Goal: Navigation & Orientation: Find specific page/section

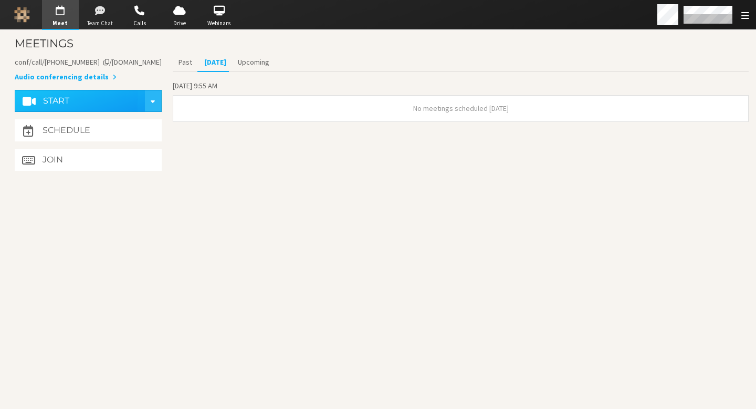
click at [113, 24] on span "Team Chat" at bounding box center [99, 23] width 37 height 9
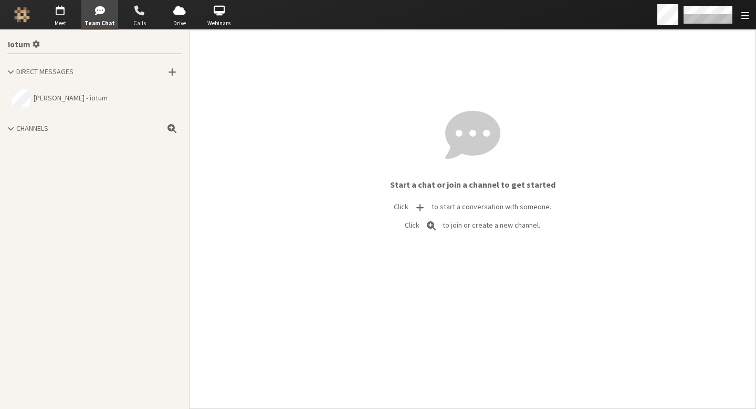
click at [131, 16] on span "button" at bounding box center [139, 10] width 37 height 17
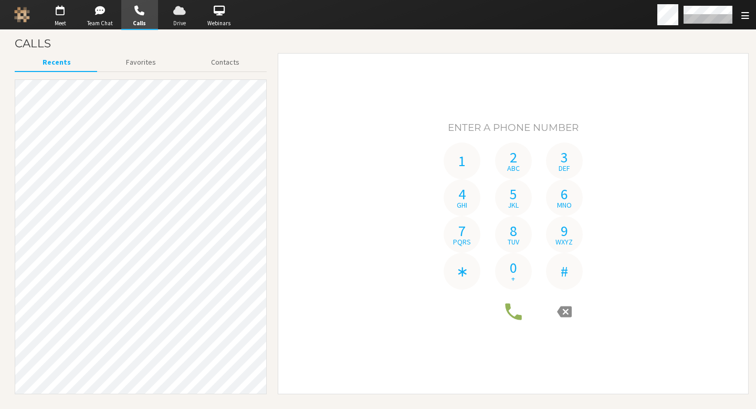
click at [174, 14] on span "button" at bounding box center [179, 10] width 37 height 17
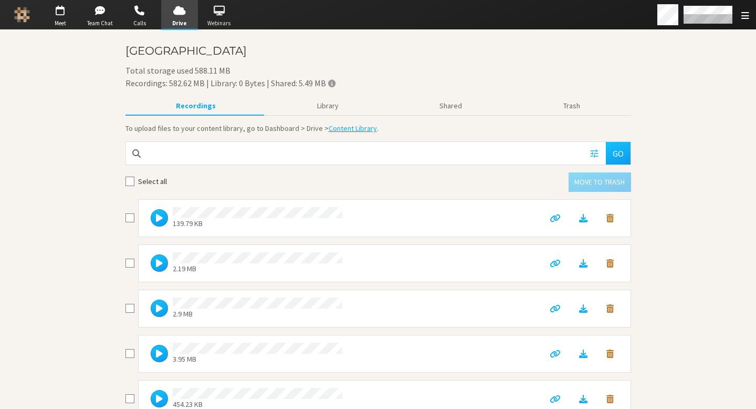
click at [231, 23] on span "Webinars" at bounding box center [219, 23] width 37 height 9
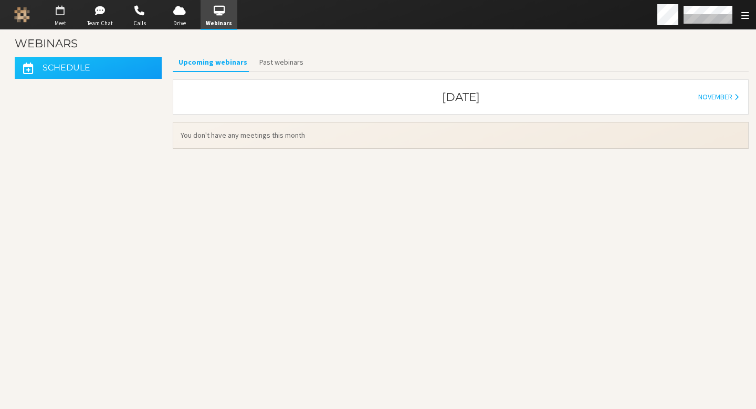
click at [62, 17] on span "button" at bounding box center [60, 10] width 37 height 17
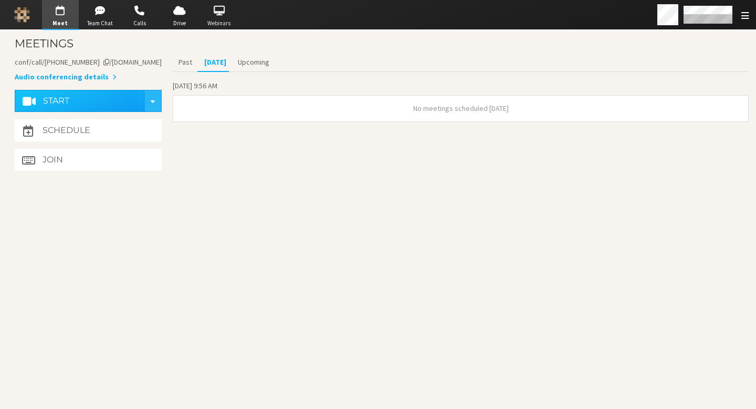
click at [229, 13] on span "button" at bounding box center [219, 10] width 37 height 17
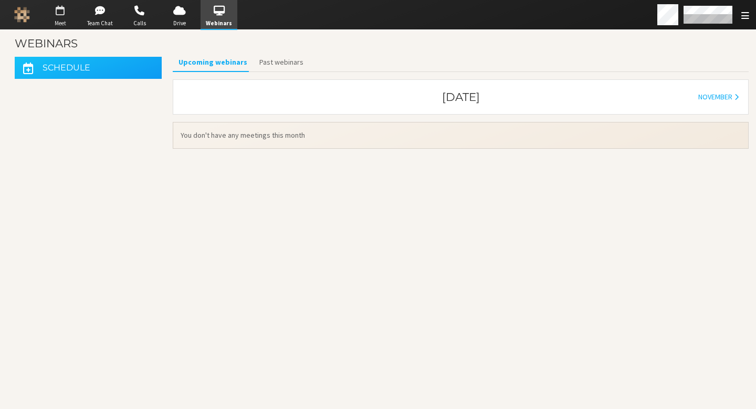
click at [61, 9] on span "button" at bounding box center [60, 10] width 37 height 17
